Goal: Navigation & Orientation: Find specific page/section

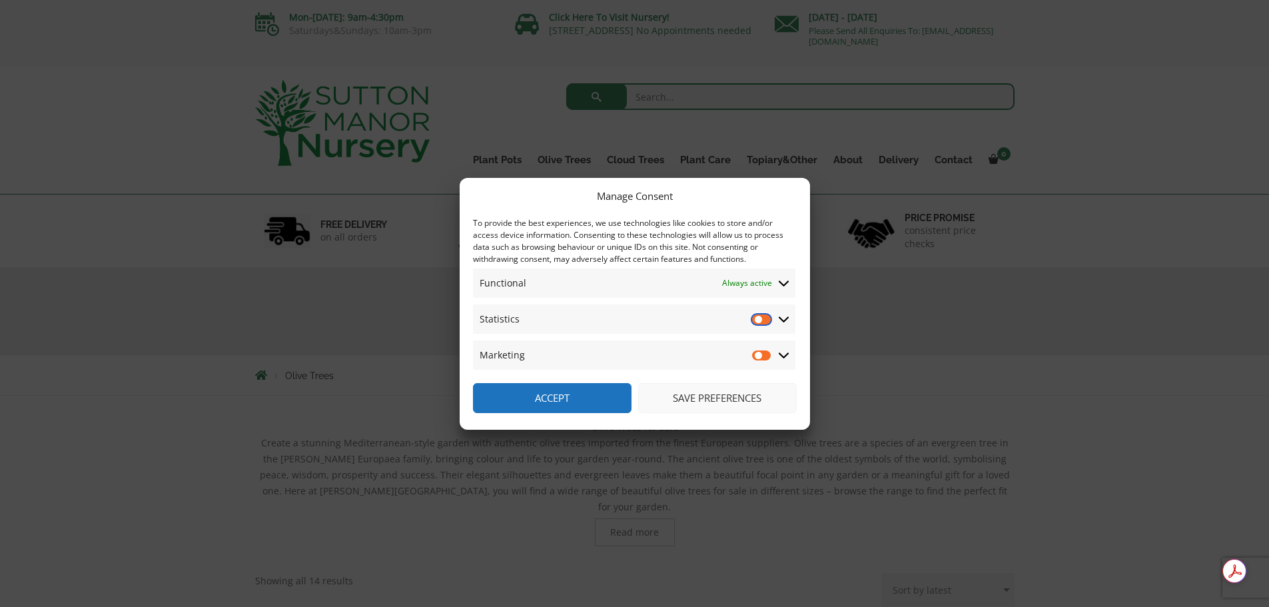
click at [768, 317] on input "Statistics" at bounding box center [762, 318] width 20 height 13
click at [768, 320] on input "Statistics" at bounding box center [762, 318] width 20 height 13
checkbox input "false"
click at [787, 358] on icon at bounding box center [784, 355] width 11 height 12
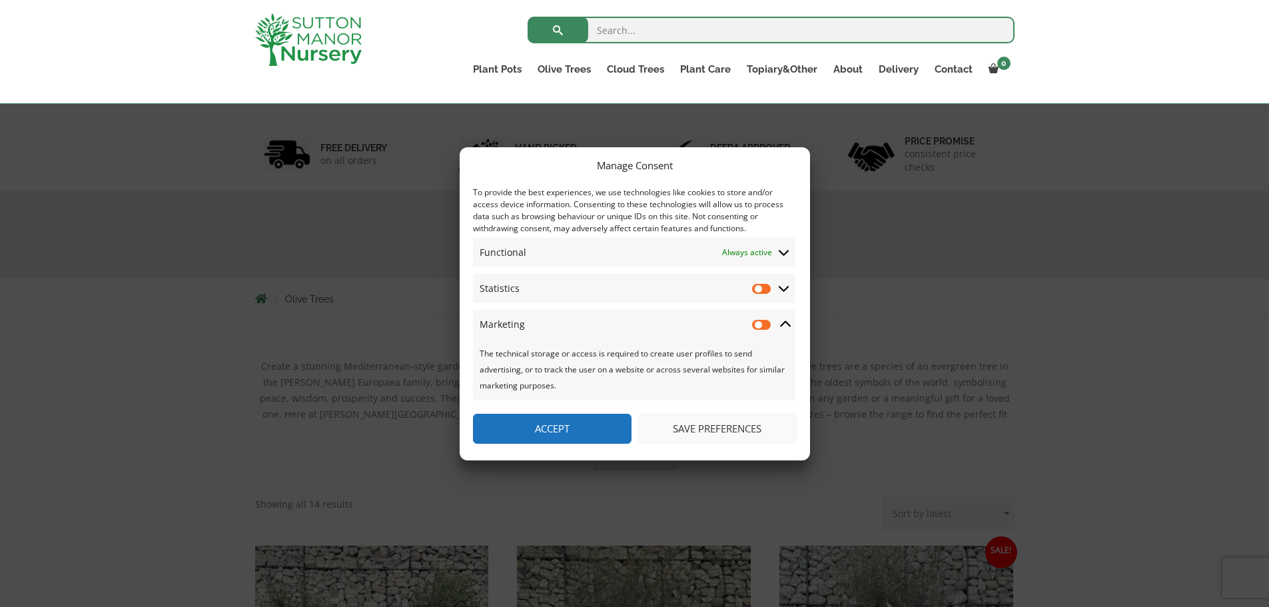
scroll to position [200, 0]
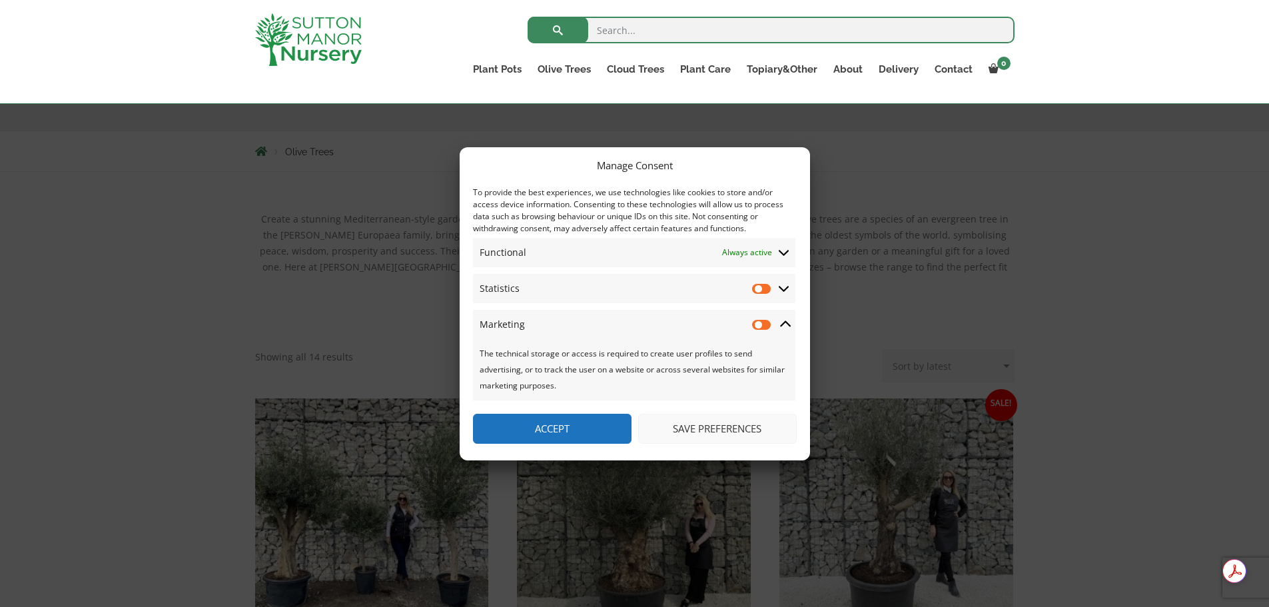
click at [676, 428] on button "Save preferences" at bounding box center [717, 429] width 159 height 30
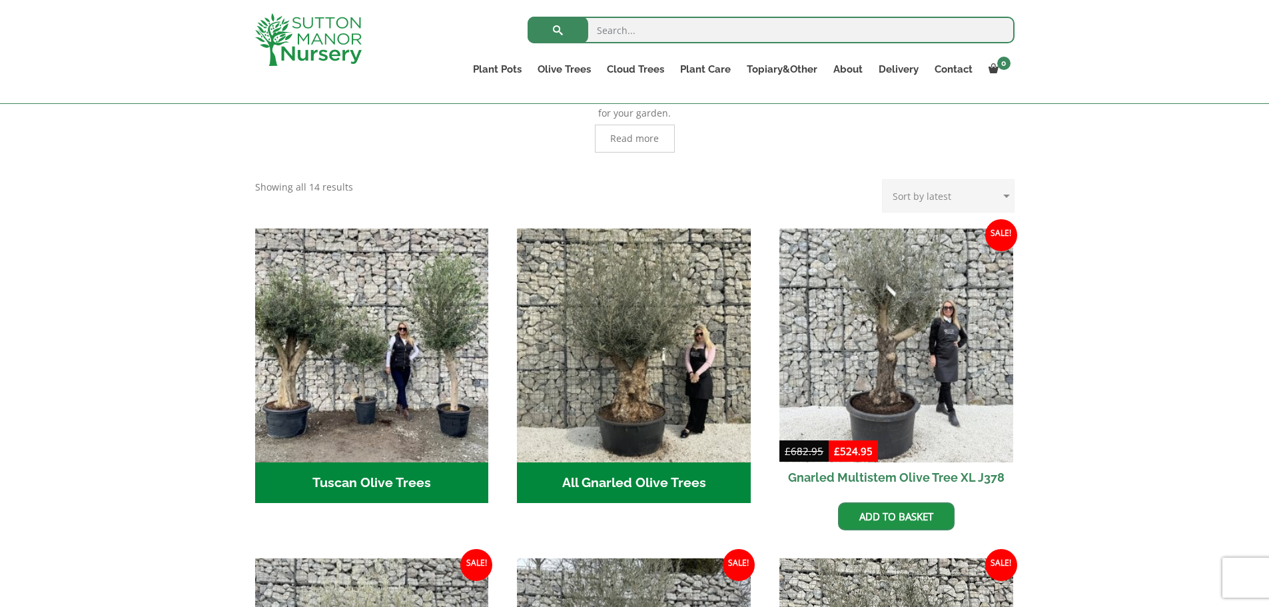
scroll to position [400, 0]
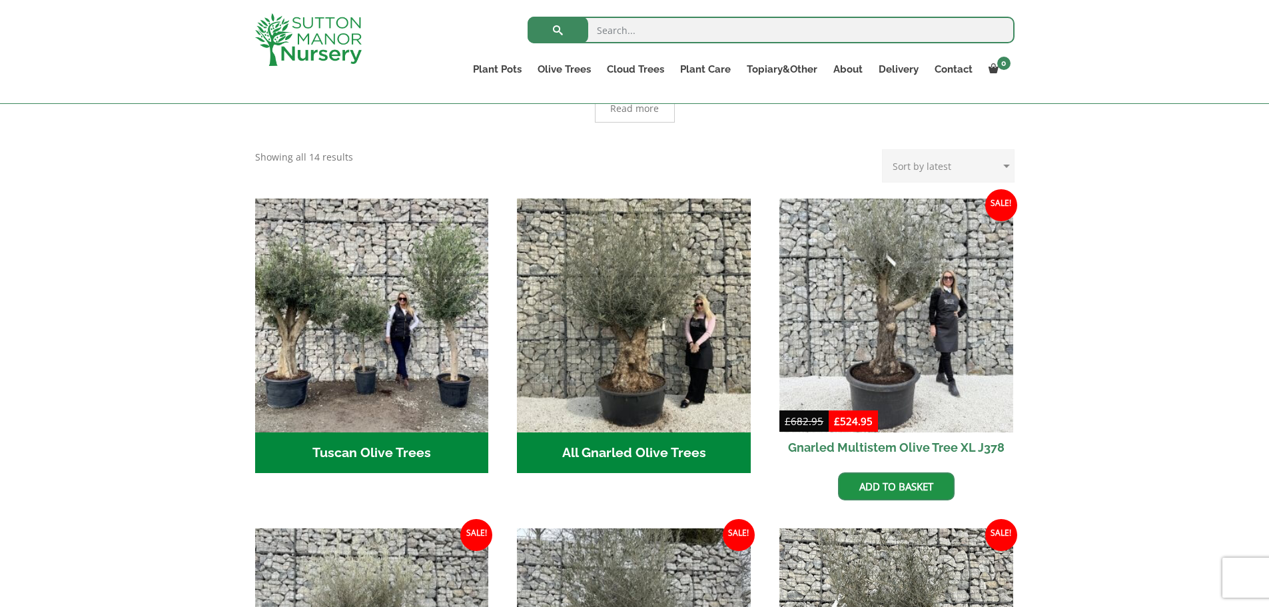
click at [1009, 149] on select "Sort by popularity Sort by latest Sort by price: low to high Sort by price: hig…" at bounding box center [948, 165] width 133 height 33
select select "price"
click at [885, 149] on select "Sort by popularity Sort by latest Sort by price: low to high Sort by price: hig…" at bounding box center [948, 165] width 133 height 33
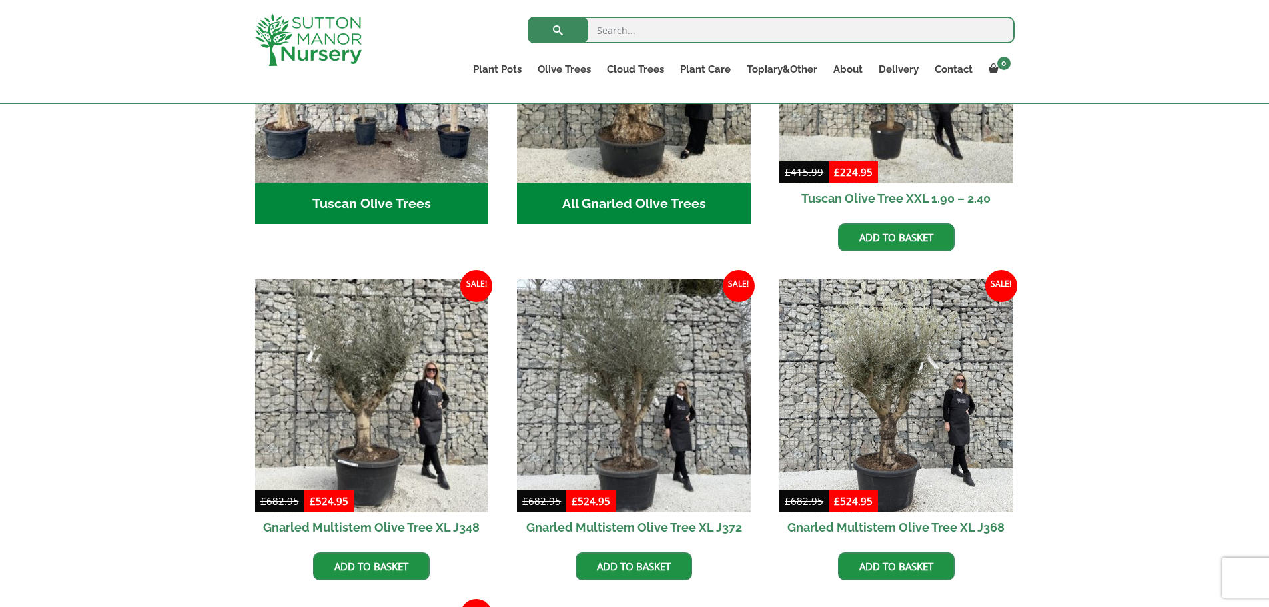
scroll to position [933, 0]
